Goal: Transaction & Acquisition: Purchase product/service

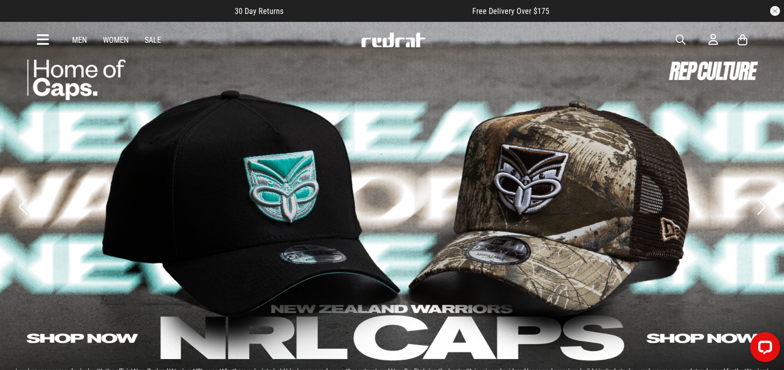
click at [680, 34] on span "button" at bounding box center [681, 40] width 10 height 12
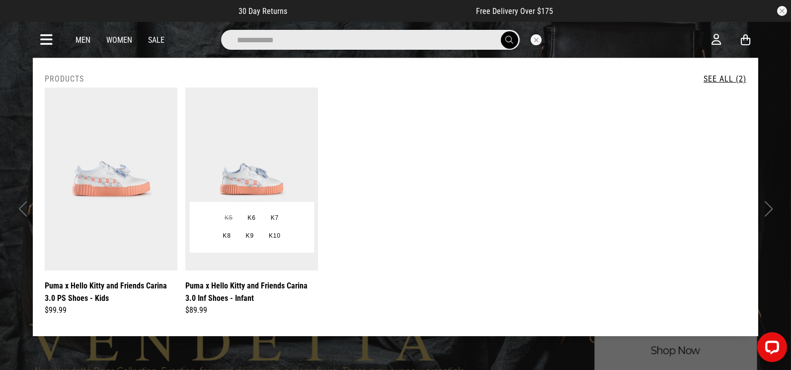
type input "**********"
click at [293, 291] on link "Puma x Hello Kitty and Friends Carina 3.0 Inf Shoes - Infant" at bounding box center [251, 291] width 133 height 25
